Goal: Transaction & Acquisition: Obtain resource

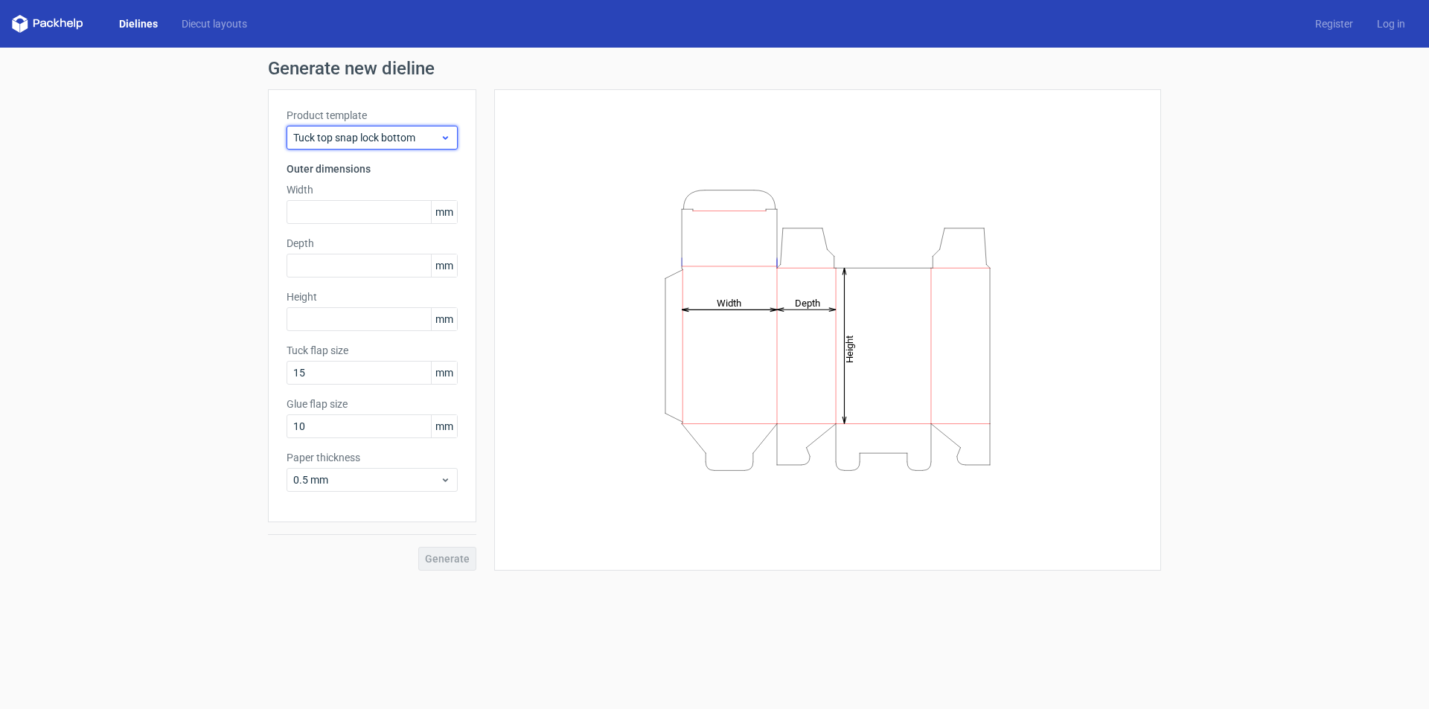
click at [432, 138] on span "Tuck top snap lock bottom" at bounding box center [366, 137] width 147 height 15
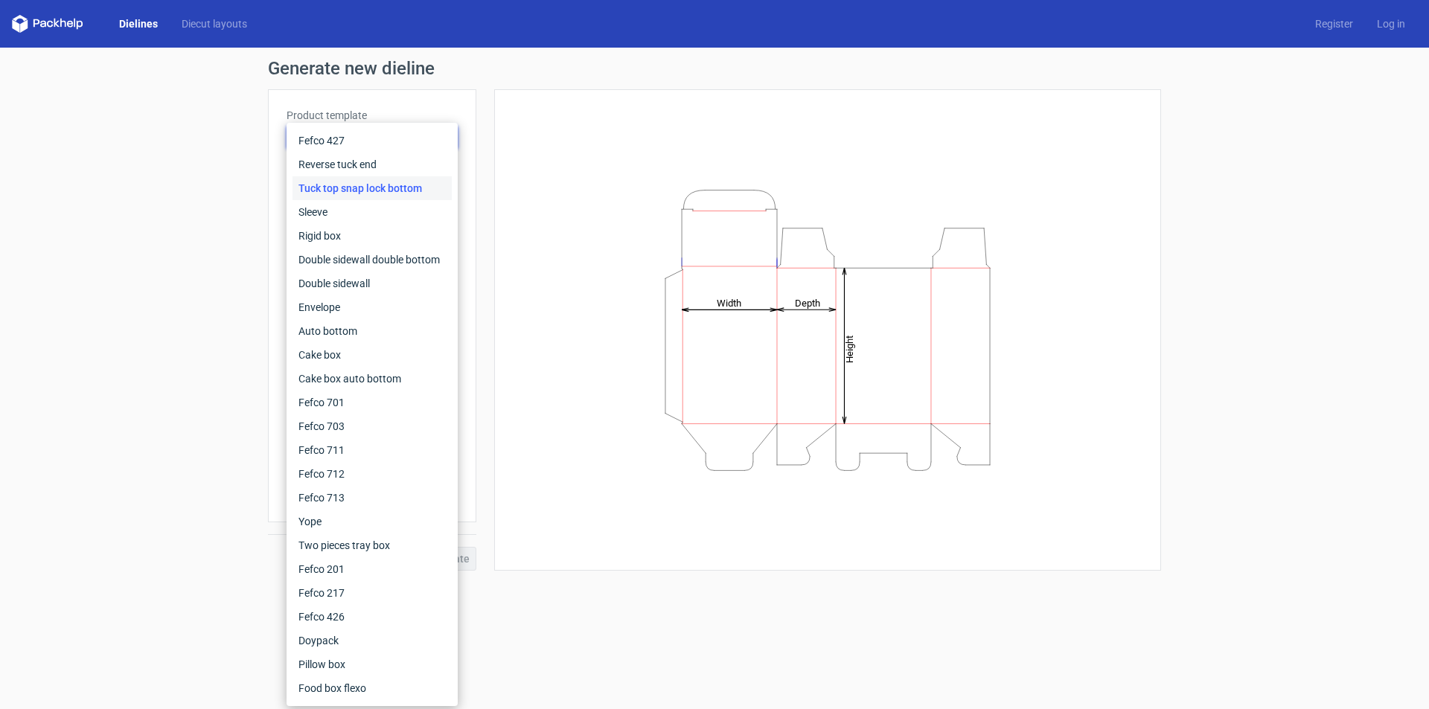
click at [180, 171] on div "Generate new dieline Product template Tuck top snap lock bottom Outer dimension…" at bounding box center [714, 315] width 1429 height 535
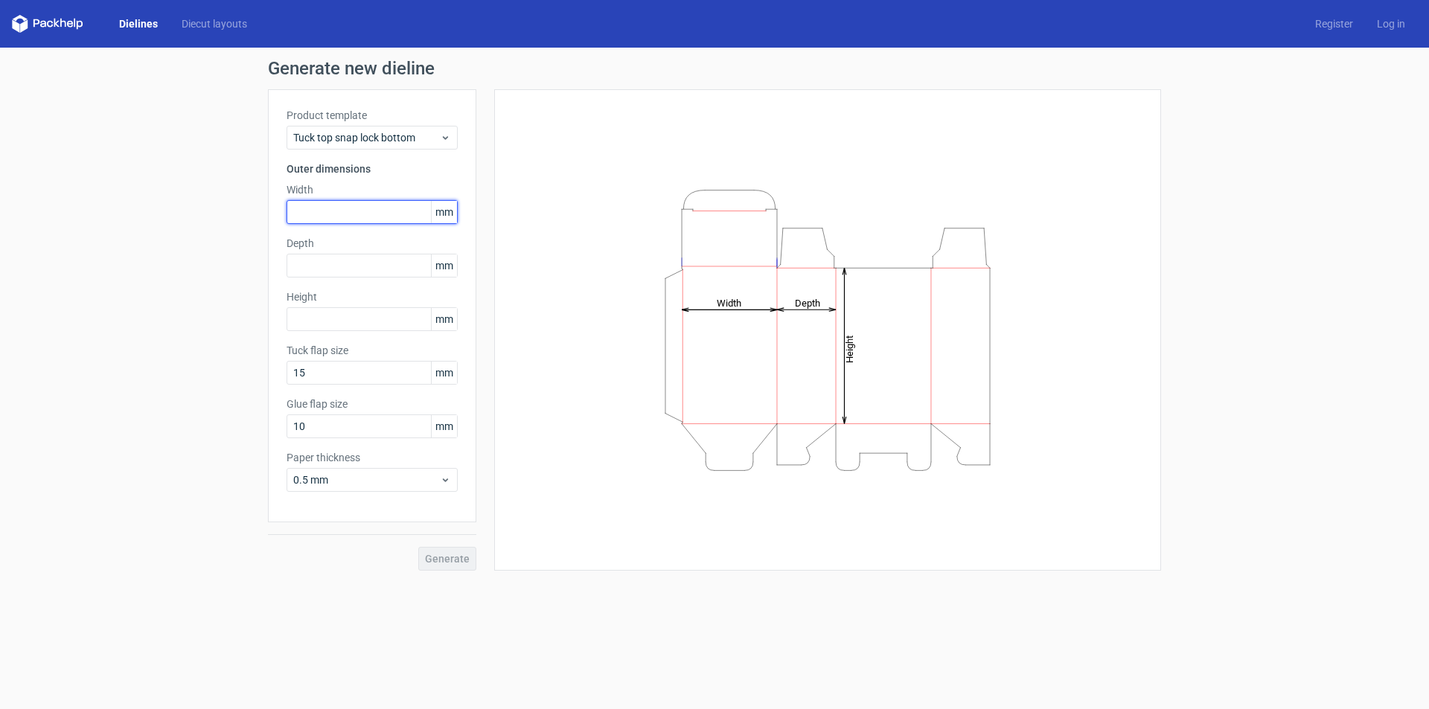
click at [391, 215] on input "text" at bounding box center [372, 212] width 171 height 24
click at [450, 211] on span "mm" at bounding box center [444, 212] width 26 height 22
click at [439, 211] on span "mm" at bounding box center [444, 212] width 26 height 22
click at [455, 213] on span "mm" at bounding box center [444, 212] width 26 height 22
click at [443, 424] on span "mm" at bounding box center [444, 426] width 26 height 22
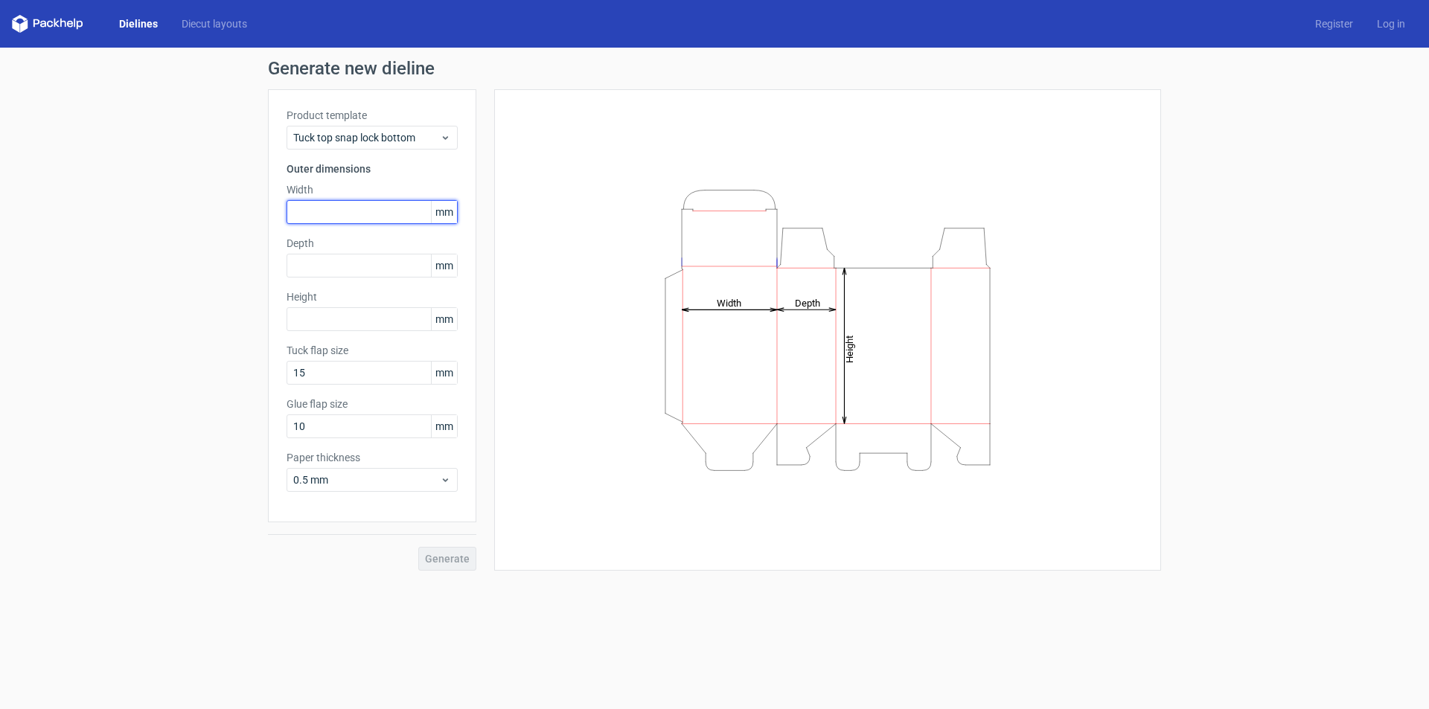
click at [386, 213] on input "text" at bounding box center [372, 212] width 171 height 24
paste input "9398"
click at [304, 211] on input "9398" at bounding box center [372, 212] width 171 height 24
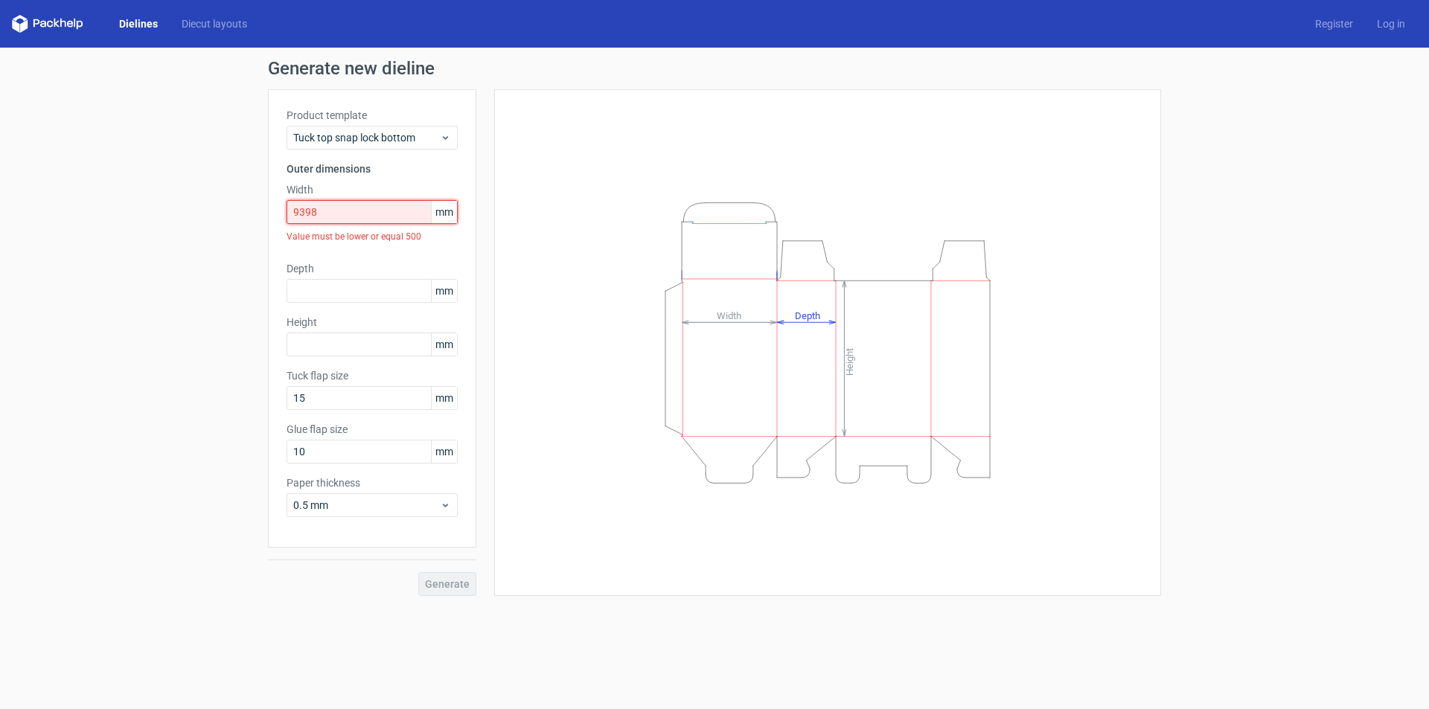
click at [407, 218] on input "9398" at bounding box center [372, 212] width 171 height 24
drag, startPoint x: 407, startPoint y: 218, endPoint x: 269, endPoint y: 218, distance: 138.5
click at [269, 218] on div "Product template Tuck top snap lock bottom Outer dimensions Width 9398 mm Value…" at bounding box center [372, 318] width 208 height 459
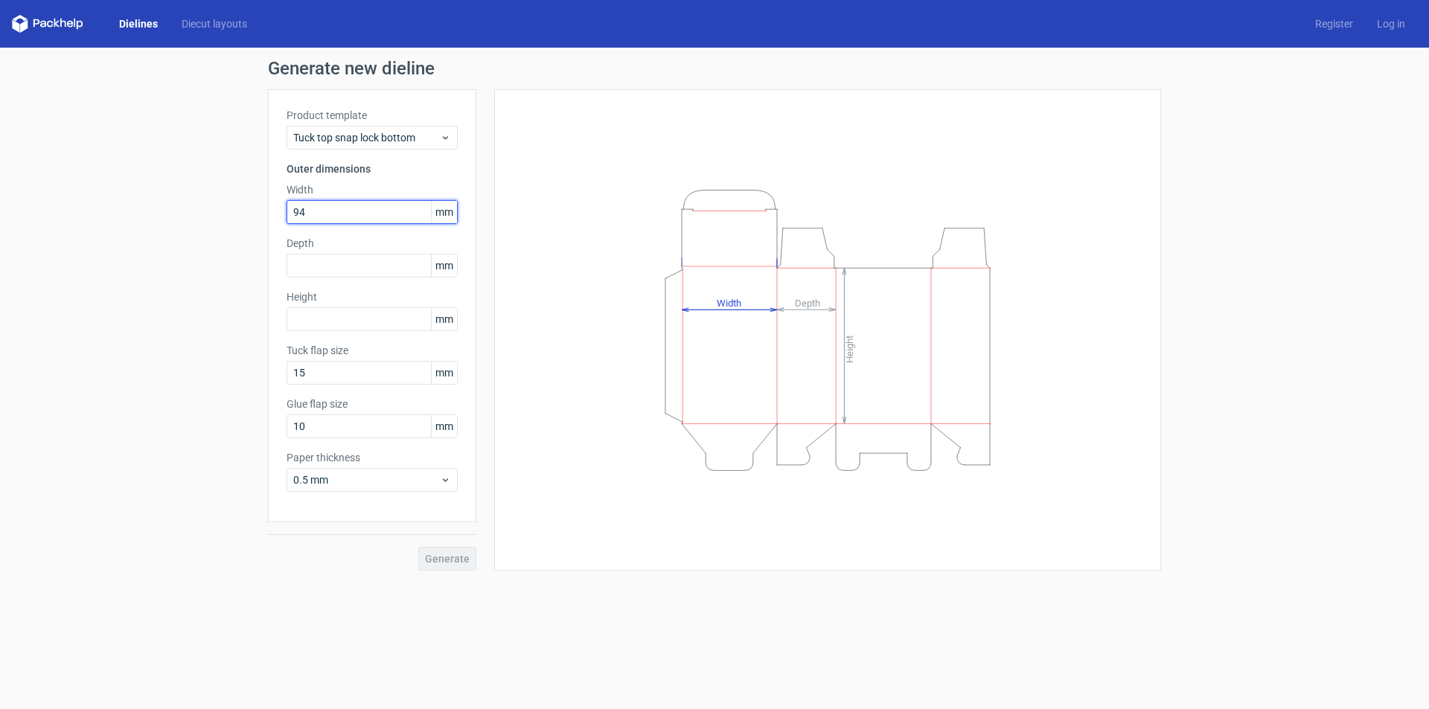
type input "94"
type input "70"
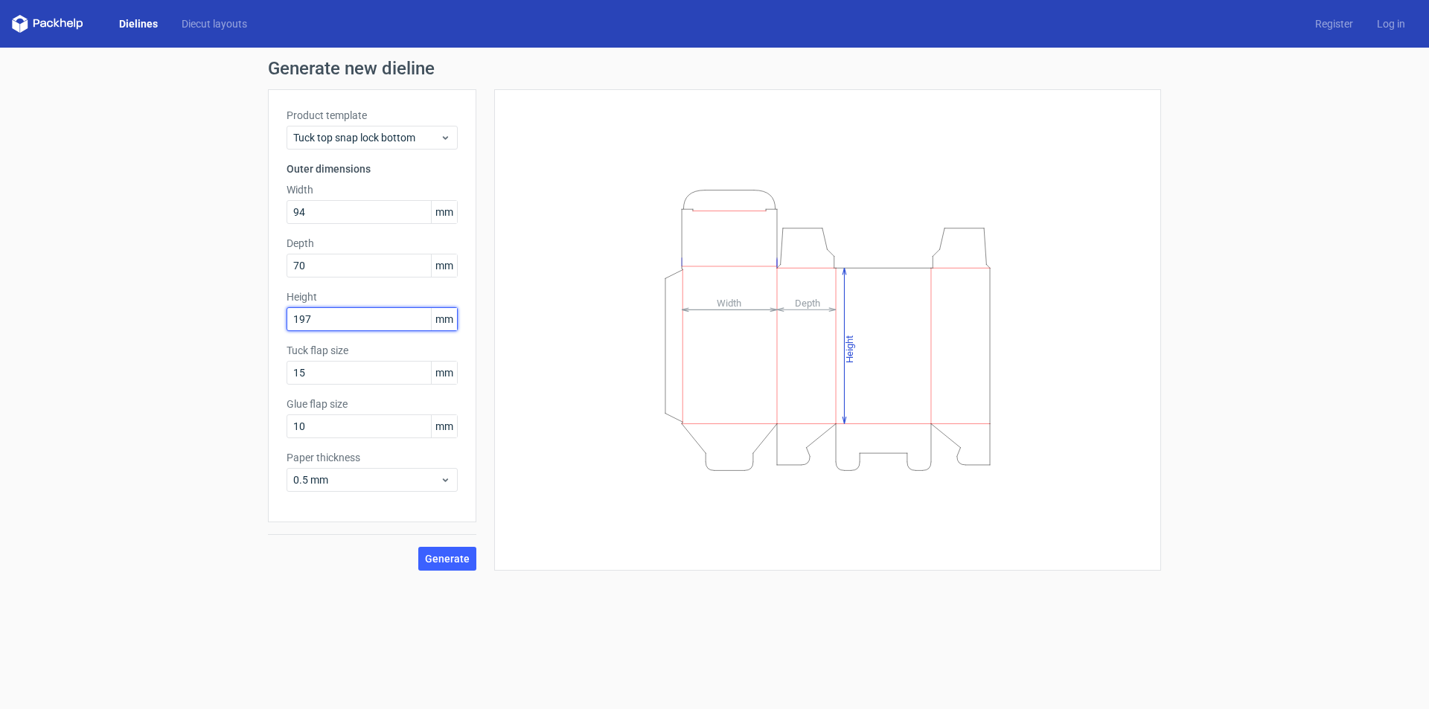
type input "197"
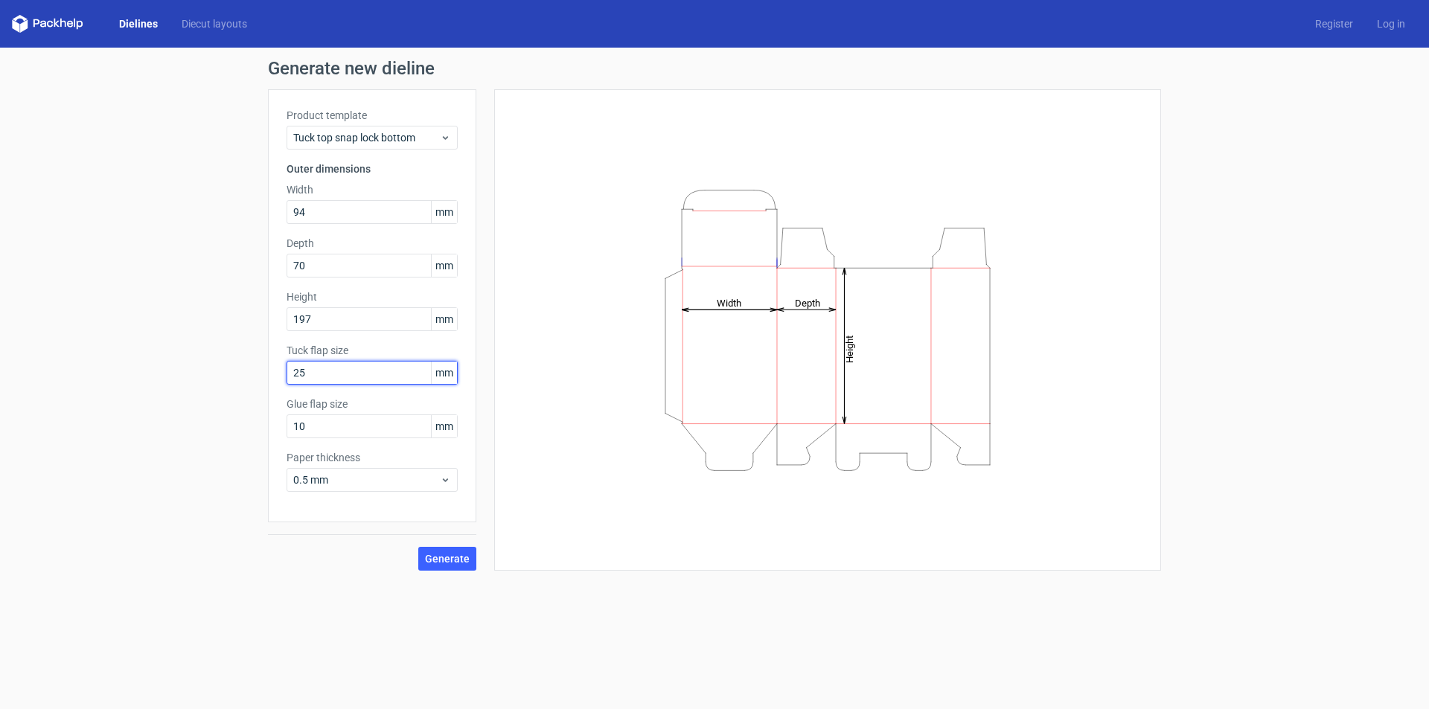
type input "25"
click at [136, 338] on div "Generate new dieline Product template Tuck top snap lock bottom Outer dimension…" at bounding box center [714, 315] width 1429 height 535
click at [443, 558] on span "Generate" at bounding box center [447, 559] width 45 height 10
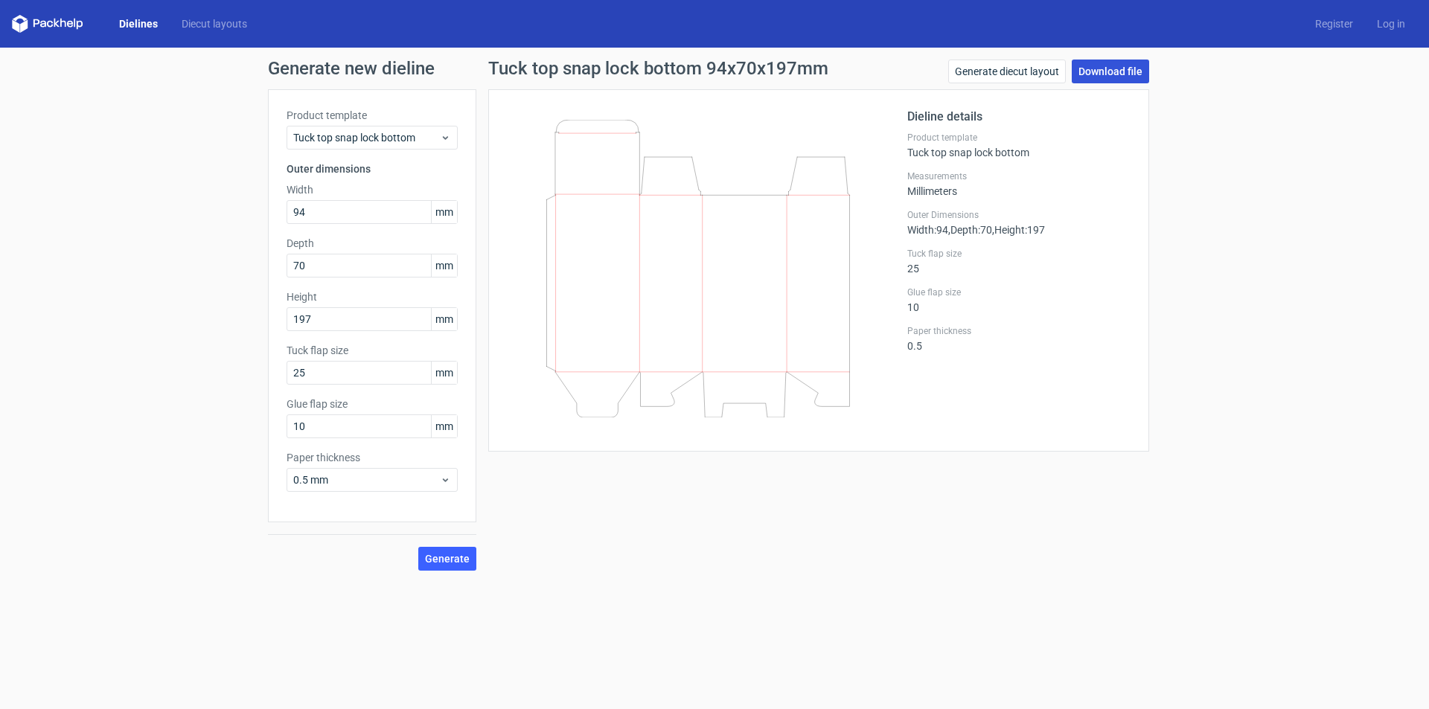
click at [1102, 69] on link "Download file" at bounding box center [1110, 72] width 77 height 24
drag, startPoint x: 382, startPoint y: 216, endPoint x: 234, endPoint y: 214, distance: 147.4
click at [234, 214] on div "Generate new dieline Product template Tuck top snap lock bottom Outer dimension…" at bounding box center [714, 315] width 1429 height 535
type input "97"
type input "99"
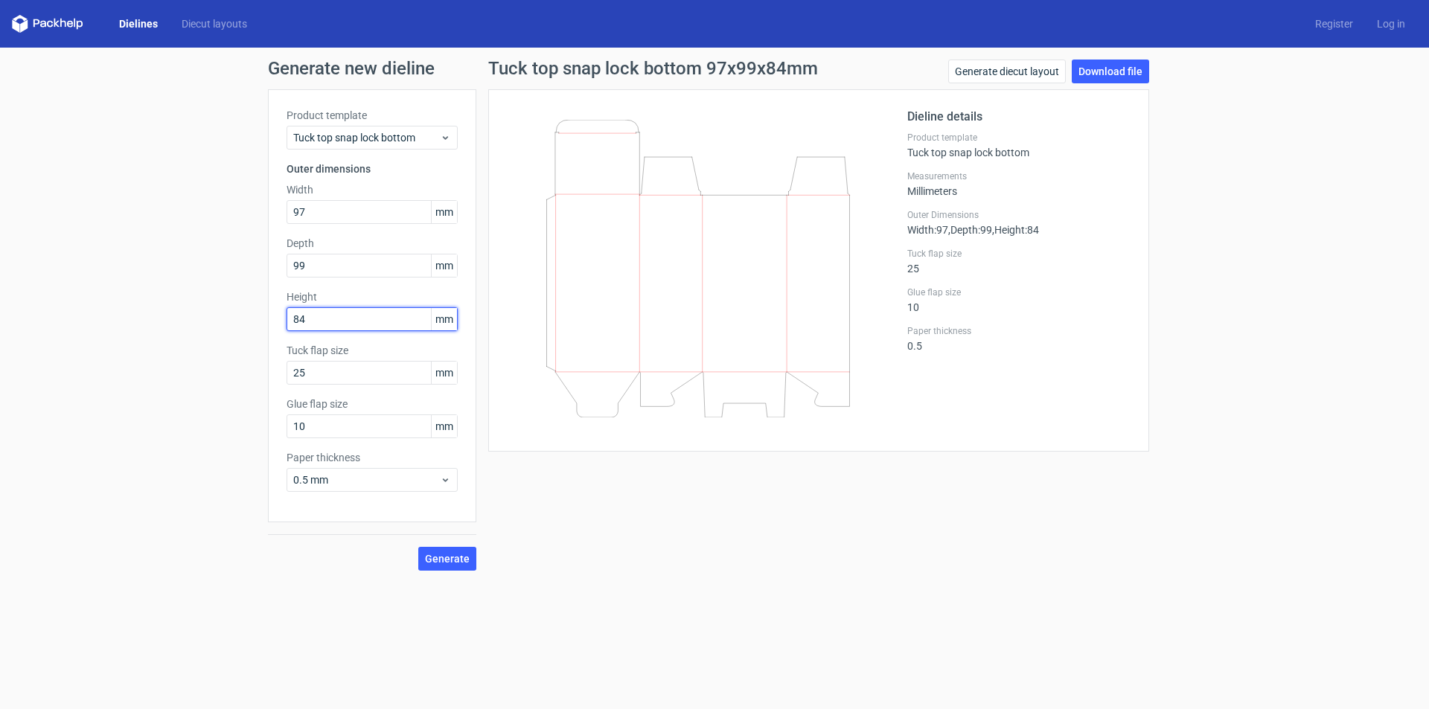
type input "84"
type input "22"
click at [127, 383] on div "Generate new dieline Product template Tuck top snap lock bottom Outer dimension…" at bounding box center [714, 315] width 1429 height 535
click at [457, 558] on span "Generate" at bounding box center [447, 559] width 45 height 10
click at [676, 233] on icon at bounding box center [698, 237] width 359 height 234
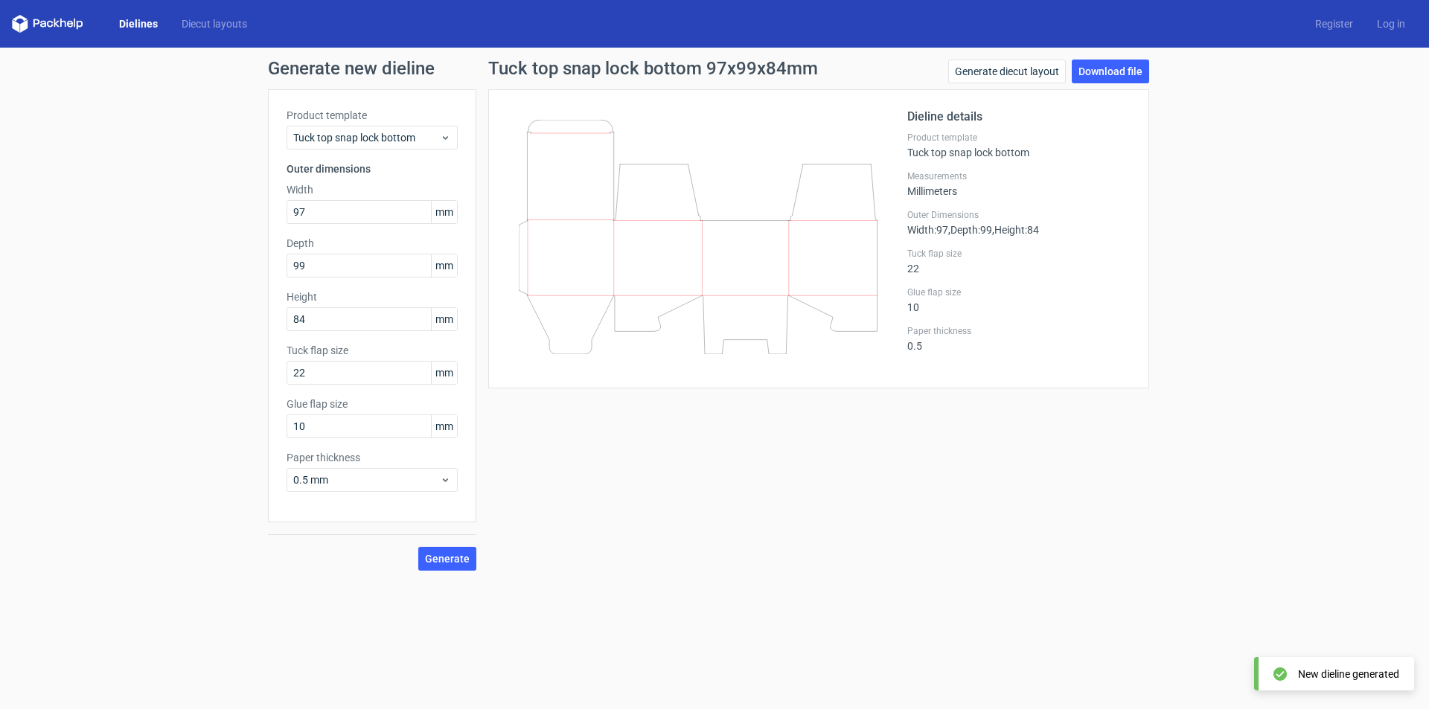
click at [752, 345] on icon at bounding box center [698, 237] width 359 height 234
click at [1125, 68] on link "Download file" at bounding box center [1110, 72] width 77 height 24
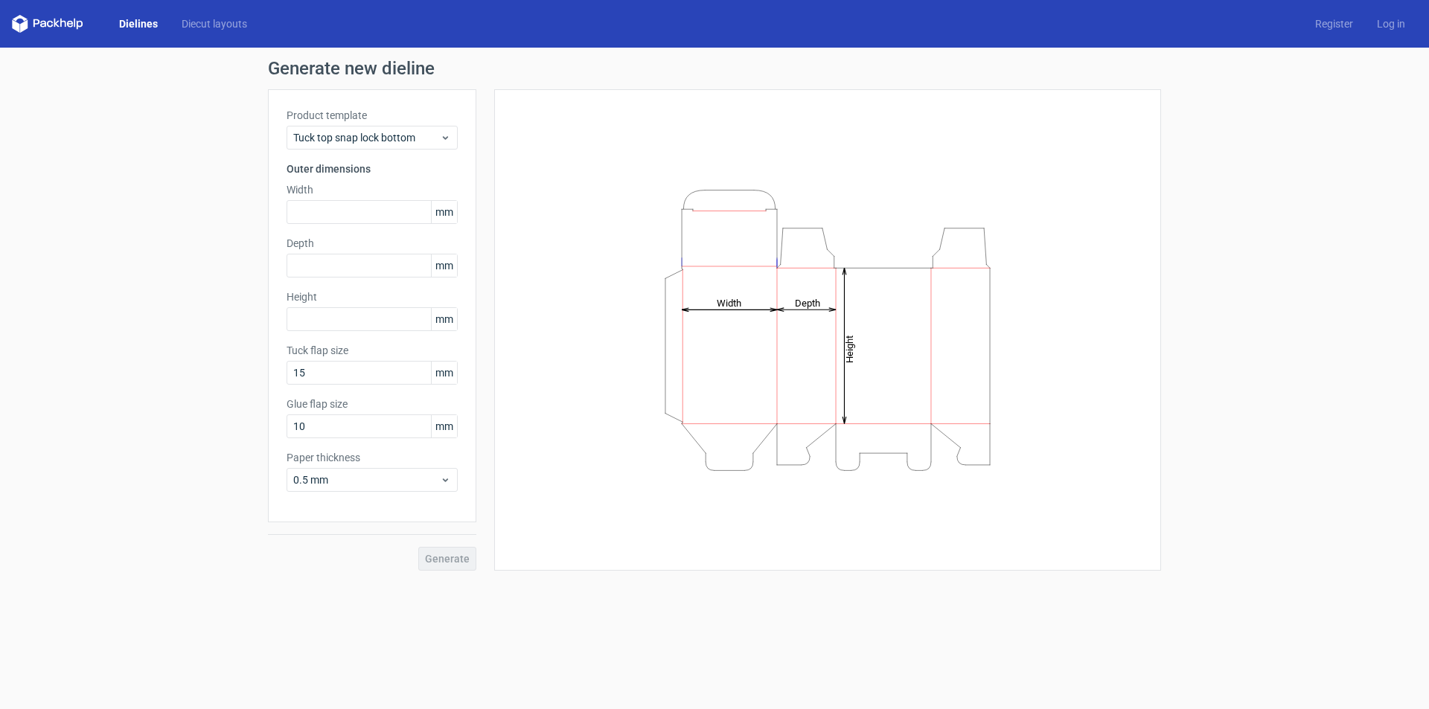
click at [651, 116] on div "Height Depth Width" at bounding box center [828, 330] width 630 height 444
